Goal: Find specific page/section: Find specific page/section

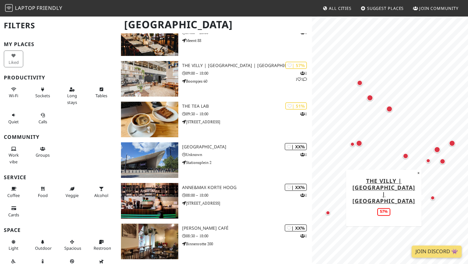
scroll to position [563, 0]
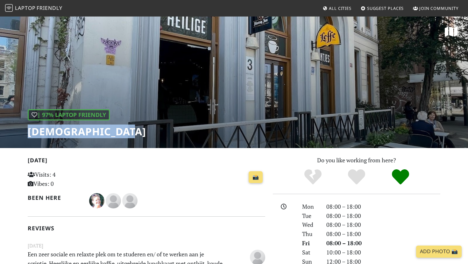
drag, startPoint x: 125, startPoint y: 132, endPoint x: 24, endPoint y: 130, distance: 100.9
click at [25, 130] on div "| 97% Laptop Friendly [DEMOGRAPHIC_DATA]" at bounding box center [234, 82] width 468 height 132
copy h1 "[DEMOGRAPHIC_DATA]"
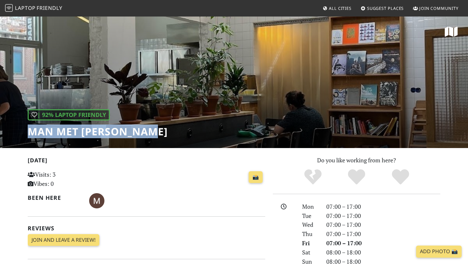
drag, startPoint x: 148, startPoint y: 133, endPoint x: 0, endPoint y: 127, distance: 148.3
click at [0, 127] on div "| 92% Laptop Friendly Man met bril koffie" at bounding box center [234, 82] width 468 height 132
copy h1 "Man met [PERSON_NAME]"
